Goal: Transaction & Acquisition: Subscribe to service/newsletter

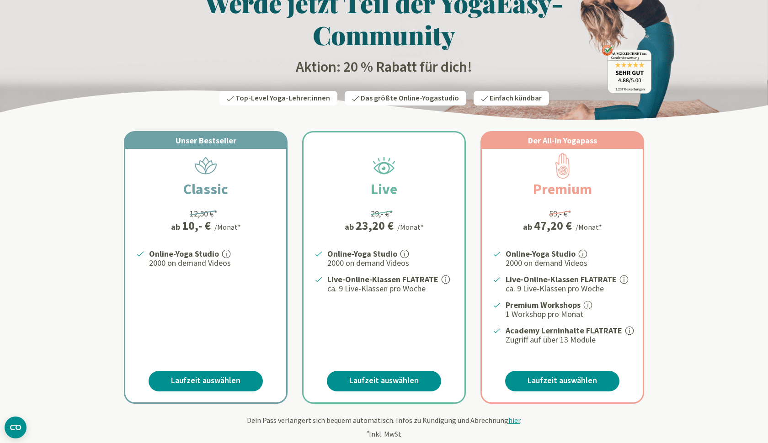
scroll to position [53, 0]
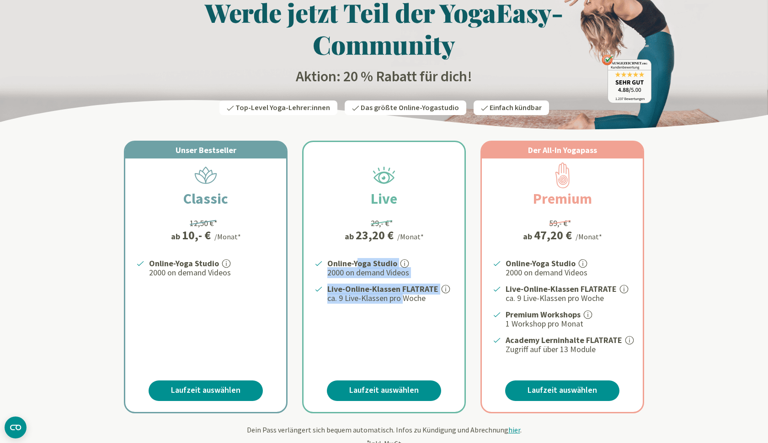
drag, startPoint x: 353, startPoint y: 260, endPoint x: 400, endPoint y: 297, distance: 59.2
click at [400, 297] on ul "Online-Yoga Studio 2000 on demand Videos Live-Online-Klassen FLATRATE ca. 9 Liv…" at bounding box center [389, 280] width 128 height 47
click at [408, 296] on p "ca. 9 Live-Klassen pro Woche" at bounding box center [390, 298] width 126 height 11
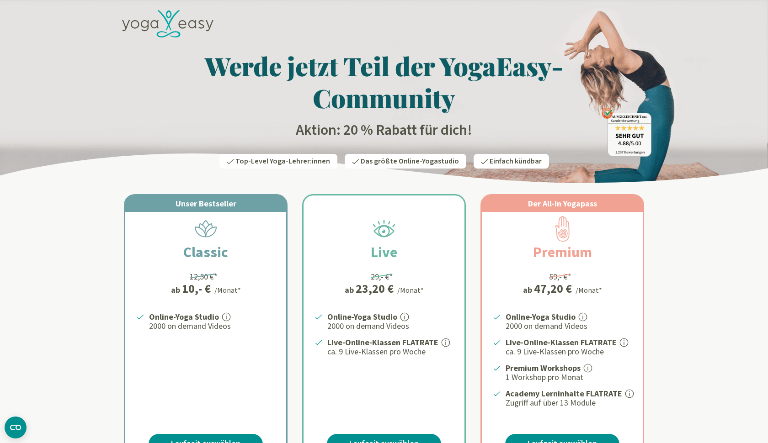
scroll to position [0, 0]
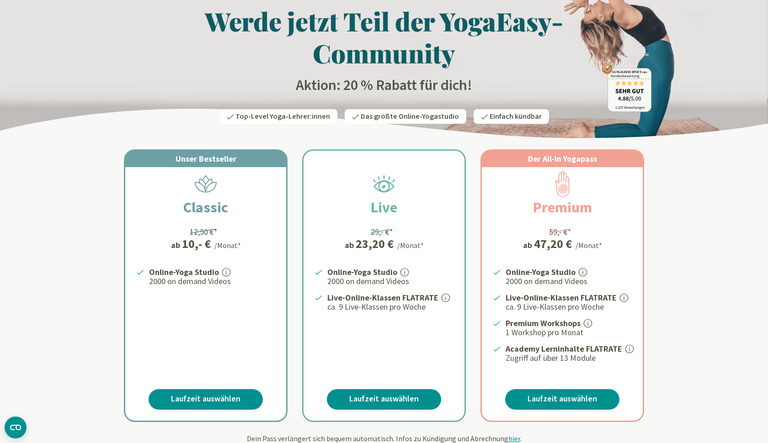
scroll to position [45, 0]
click at [558, 400] on link "Laufzeit auswählen" at bounding box center [562, 399] width 114 height 21
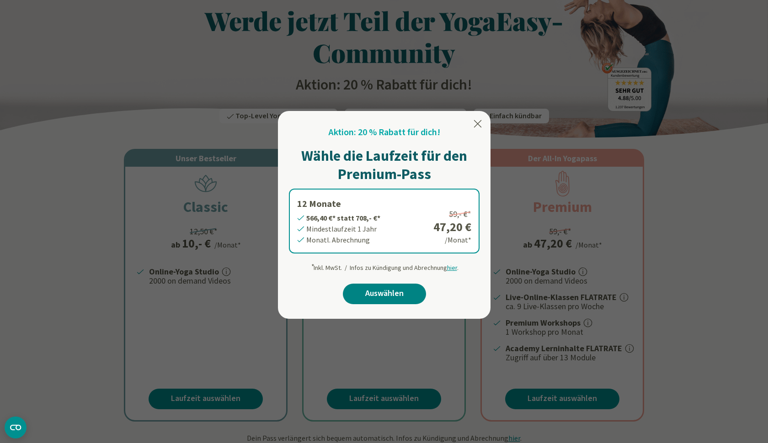
click at [402, 293] on link "Auswählen" at bounding box center [384, 294] width 83 height 21
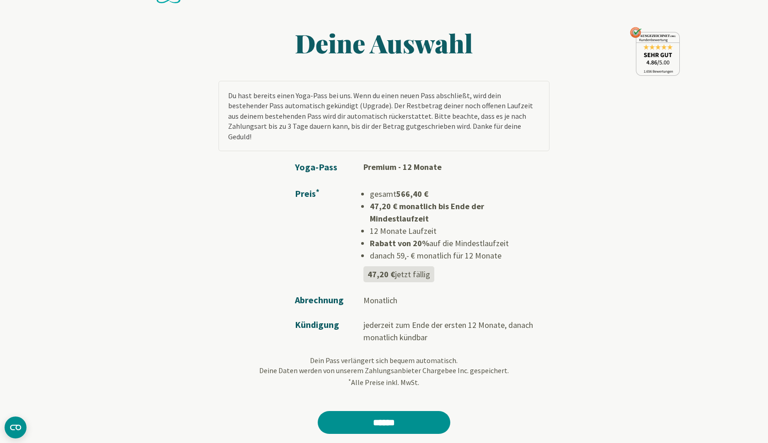
scroll to position [37, 0]
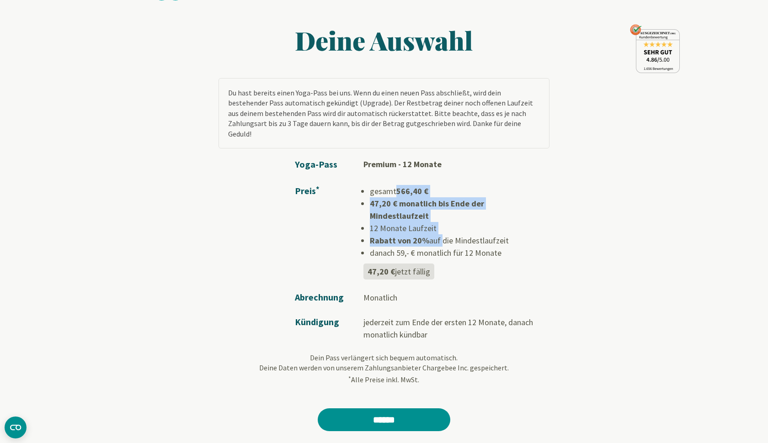
drag, startPoint x: 391, startPoint y: 175, endPoint x: 438, endPoint y: 214, distance: 61.4
click at [439, 215] on ul "gesamt 566,40 € 47,20 € monatlich bis Ende der Mindestlaufzeit 12 Monate Laufze…" at bounding box center [456, 222] width 172 height 74
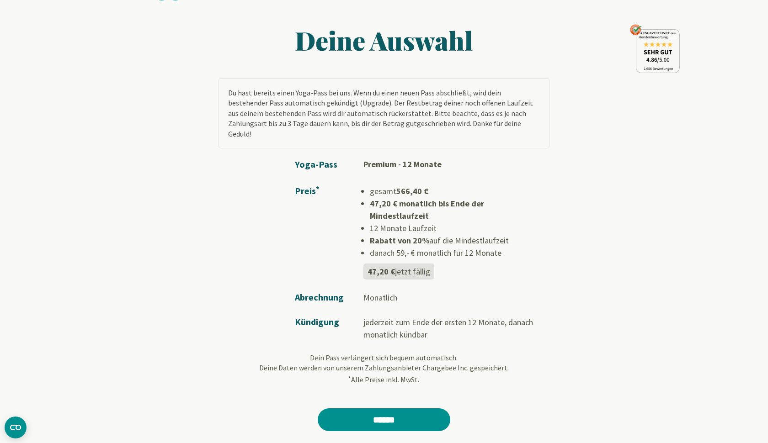
click at [464, 234] on li "Rabatt von 20% auf die Mindestlaufzeit" at bounding box center [456, 240] width 172 height 12
click at [379, 409] on input "******" at bounding box center [384, 420] width 133 height 23
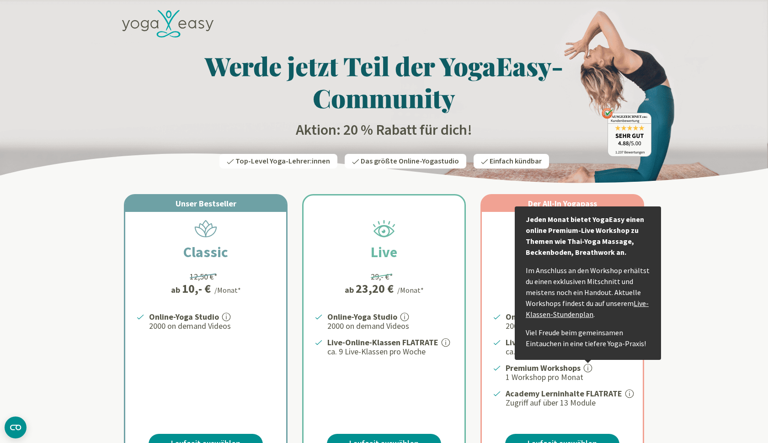
scroll to position [30, 0]
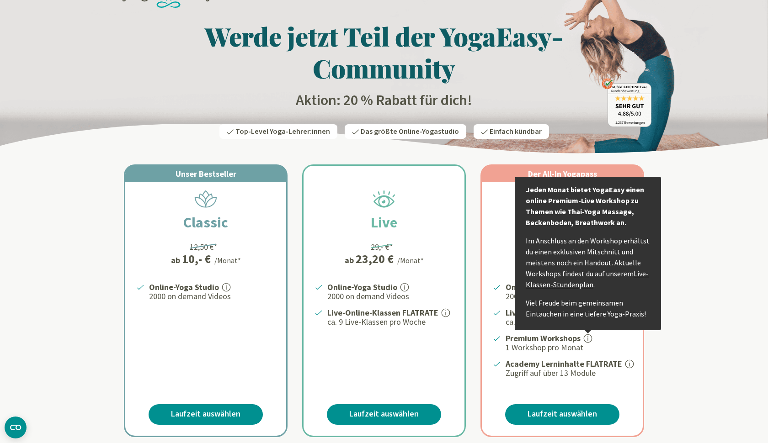
click at [639, 271] on link "Live-Klassen-Stundenplan" at bounding box center [587, 279] width 123 height 20
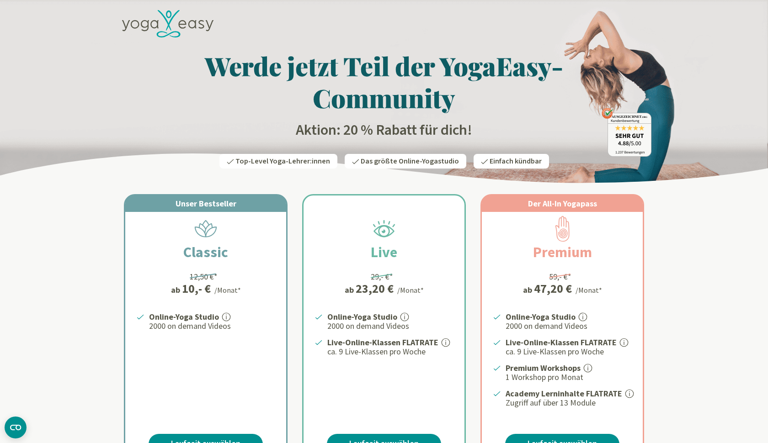
scroll to position [0, 0]
click at [181, 32] on icon at bounding box center [167, 24] width 91 height 28
